Goal: Information Seeking & Learning: Learn about a topic

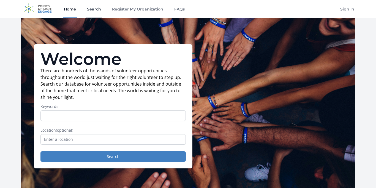
click at [91, 10] on link "Search" at bounding box center [94, 9] width 16 height 18
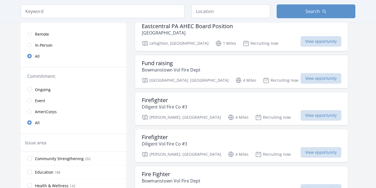
scroll to position [63, 0]
click at [171, 64] on h3 "Fund raising" at bounding box center [171, 62] width 59 height 7
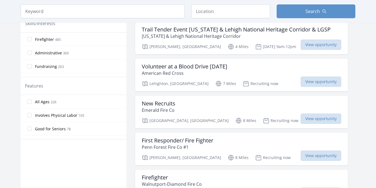
scroll to position [244, 0]
click at [204, 66] on h3 "Volunteer at a Blood Drive Today" at bounding box center [185, 66] width 86 height 7
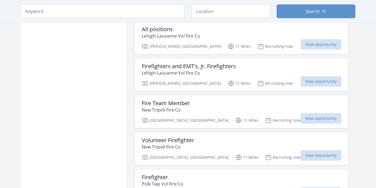
scroll to position [578, 0]
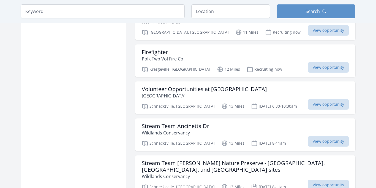
scroll to position [701, 0]
click at [198, 89] on h3 "Volunteer Opportunities at Lehigh Valley Zoo" at bounding box center [204, 88] width 125 height 7
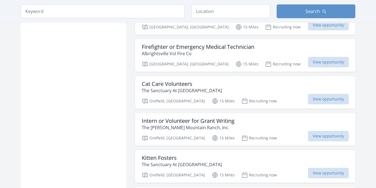
scroll to position [1082, 0]
click at [171, 86] on p "The Sanctuary At [GEOGRAPHIC_DATA]" at bounding box center [182, 89] width 80 height 7
click at [159, 154] on h3 "Kitten Fosters" at bounding box center [182, 157] width 80 height 7
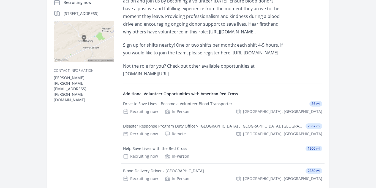
scroll to position [136, 0]
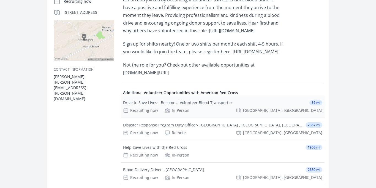
click at [206, 105] on div "Drive to Save Lives - Become a Volunteer Blood Transporter" at bounding box center [177, 103] width 109 height 6
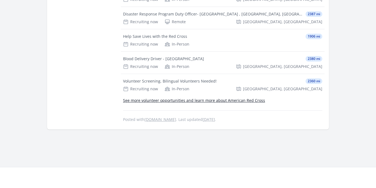
scroll to position [249, 0]
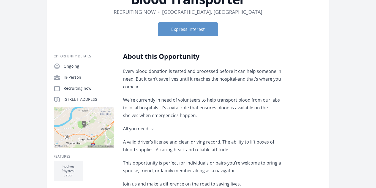
scroll to position [63, 0]
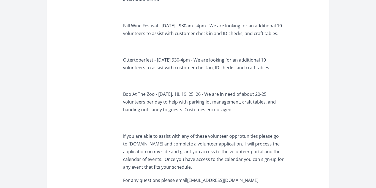
scroll to position [306, 0]
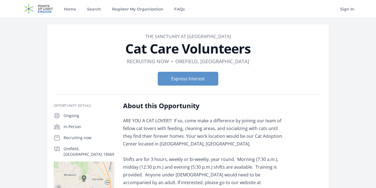
scroll to position [105, 0]
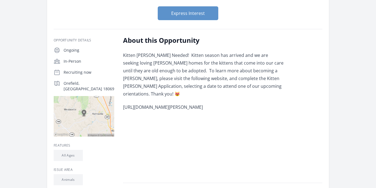
scroll to position [66, 0]
drag, startPoint x: 195, startPoint y: 99, endPoint x: 123, endPoint y: 100, distance: 72.2
type textarea "[URL][DOMAIN_NAME][PERSON_NAME]"
click at [123, 103] on p "[URL][DOMAIN_NAME][PERSON_NAME]" at bounding box center [203, 107] width 161 height 8
copy p "[URL][DOMAIN_NAME][PERSON_NAME]"
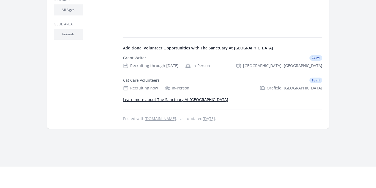
scroll to position [211, 0]
